Goal: Navigation & Orientation: Find specific page/section

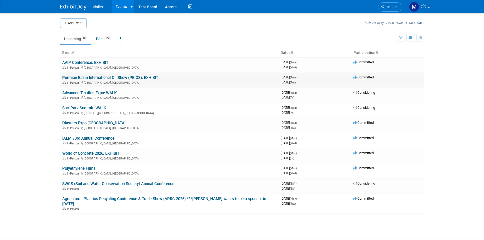
click at [84, 76] on link "Permian Basin International Oil Show (PBIOS): EXHIBIT" at bounding box center [110, 77] width 96 height 5
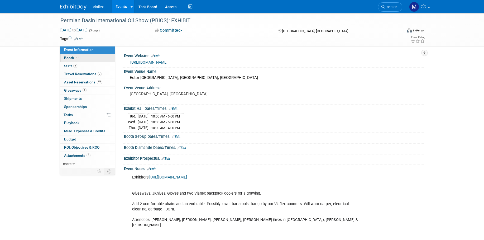
click at [68, 58] on span "Booth" at bounding box center [72, 58] width 16 height 4
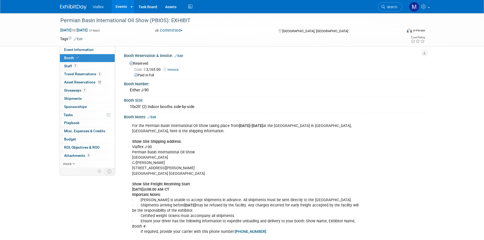
click at [116, 6] on link "Events" at bounding box center [121, 6] width 19 height 13
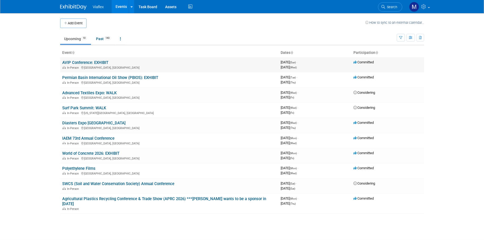
click at [83, 64] on link "AVIP Conference: EXHIBIT" at bounding box center [85, 62] width 46 height 5
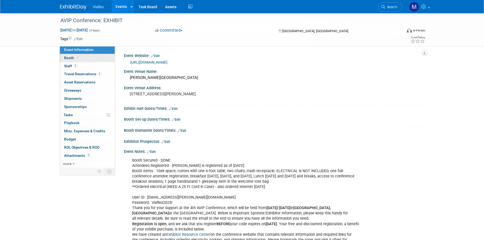
click at [73, 59] on link "Booth" at bounding box center [87, 58] width 55 height 8
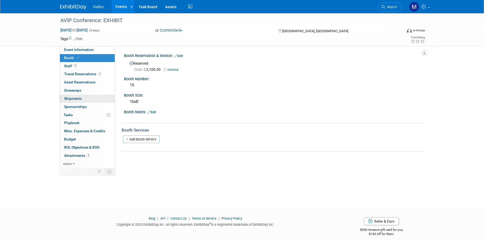
click at [68, 98] on span "Shipments 0" at bounding box center [73, 98] width 18 height 4
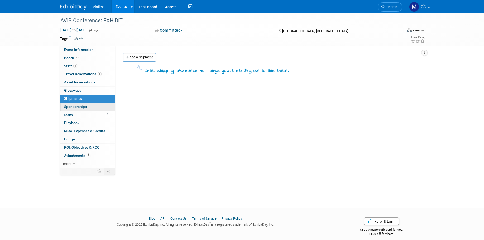
click at [73, 105] on span "Sponsorships 0" at bounding box center [75, 107] width 23 height 4
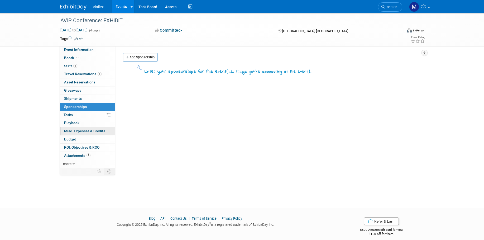
click at [73, 129] on span "Misc. Expenses & Credits 0" at bounding box center [84, 131] width 41 height 4
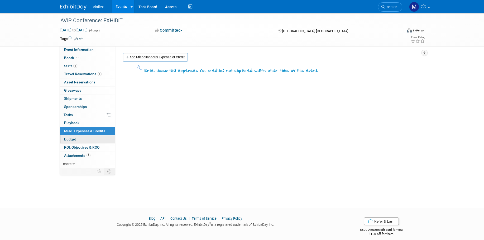
click at [71, 137] on span "Budget" at bounding box center [70, 139] width 12 height 4
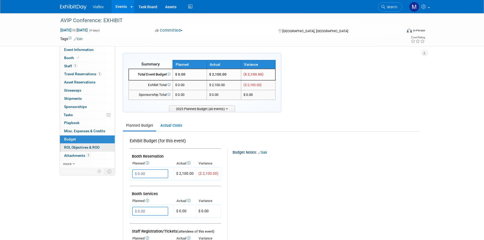
click at [70, 145] on span "ROI, Objectives & ROO 0" at bounding box center [81, 147] width 35 height 4
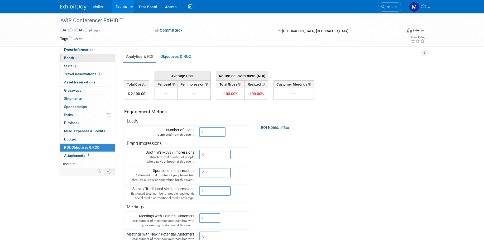
click at [70, 57] on span "Booth" at bounding box center [72, 58] width 16 height 4
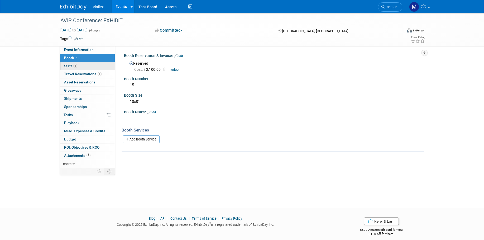
click at [66, 65] on span "Staff 1" at bounding box center [70, 66] width 13 height 4
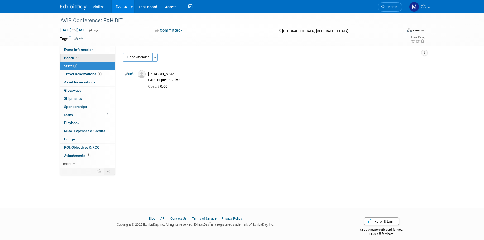
click at [69, 56] on span "Booth" at bounding box center [72, 58] width 16 height 4
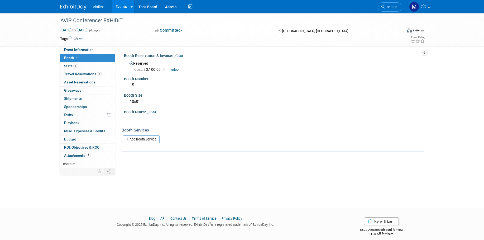
click at [51, 57] on div "AVIP Conference: EXHIBIT Oct 12, 2025 to Oct 15, 2025 (4 days) Oct 12, 2025 to …" at bounding box center [242, 106] width 484 height 186
click at [67, 66] on span "Staff 1" at bounding box center [70, 66] width 13 height 4
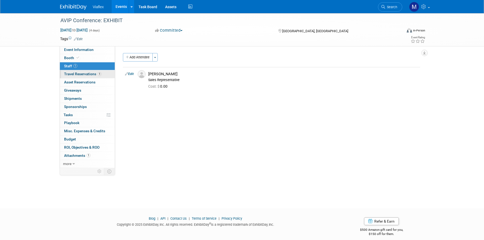
click at [69, 71] on link "1 Travel Reservations 1" at bounding box center [87, 74] width 55 height 8
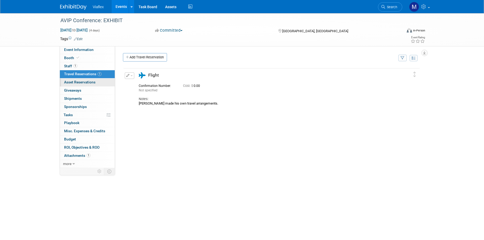
click at [69, 79] on link "0 Asset Reservations 0" at bounding box center [87, 82] width 55 height 8
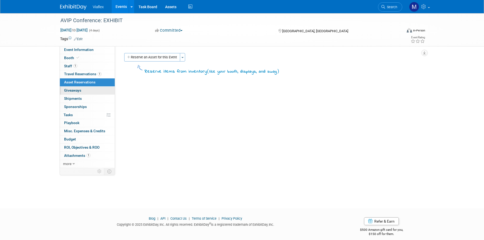
click at [68, 90] on span "Giveaways 0" at bounding box center [72, 90] width 17 height 4
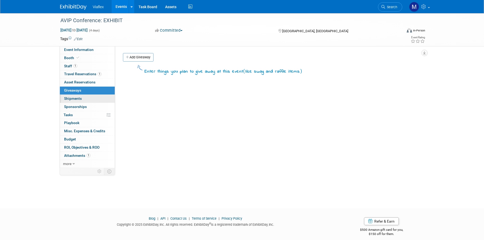
click at [70, 97] on span "Shipments 0" at bounding box center [73, 98] width 18 height 4
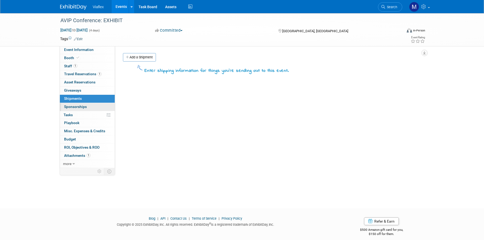
click at [70, 105] on span "Sponsorships 0" at bounding box center [75, 107] width 23 height 4
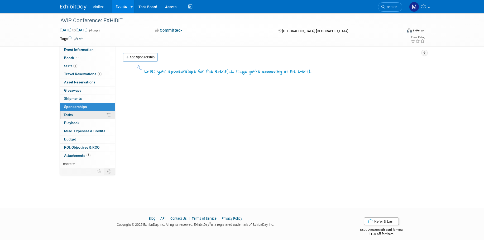
click at [69, 113] on span "Tasks 0%" at bounding box center [68, 115] width 9 height 4
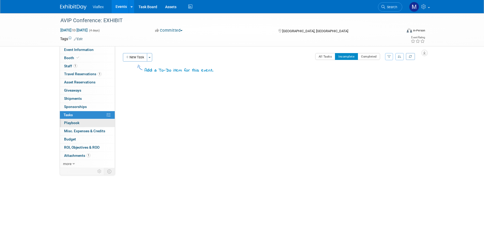
click at [72, 121] on span "Playbook 0" at bounding box center [71, 123] width 15 height 4
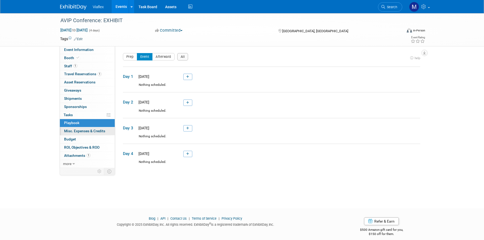
click at [74, 129] on span "Misc. Expenses & Credits 0" at bounding box center [84, 131] width 41 height 4
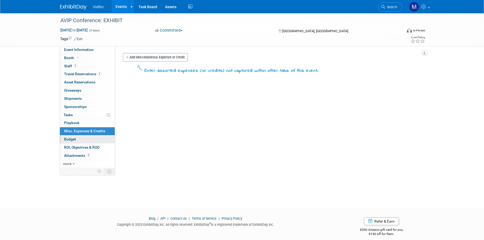
click at [70, 137] on span "Budget" at bounding box center [70, 139] width 12 height 4
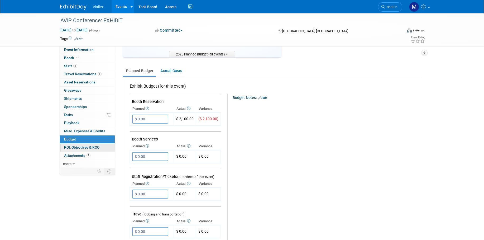
scroll to position [60, 0]
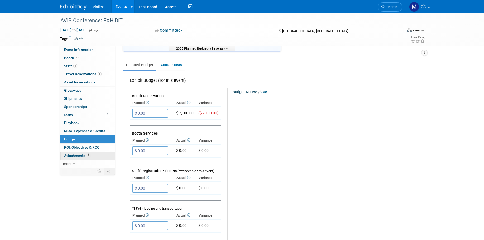
click at [72, 153] on span "Attachments 1" at bounding box center [77, 155] width 26 height 4
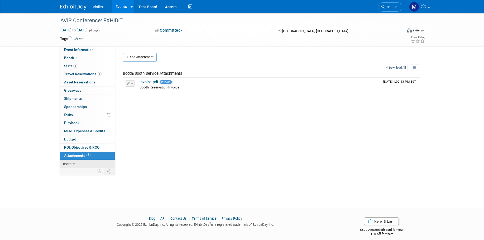
click at [70, 162] on span "more" at bounding box center [67, 164] width 8 height 4
